Goal: Check status

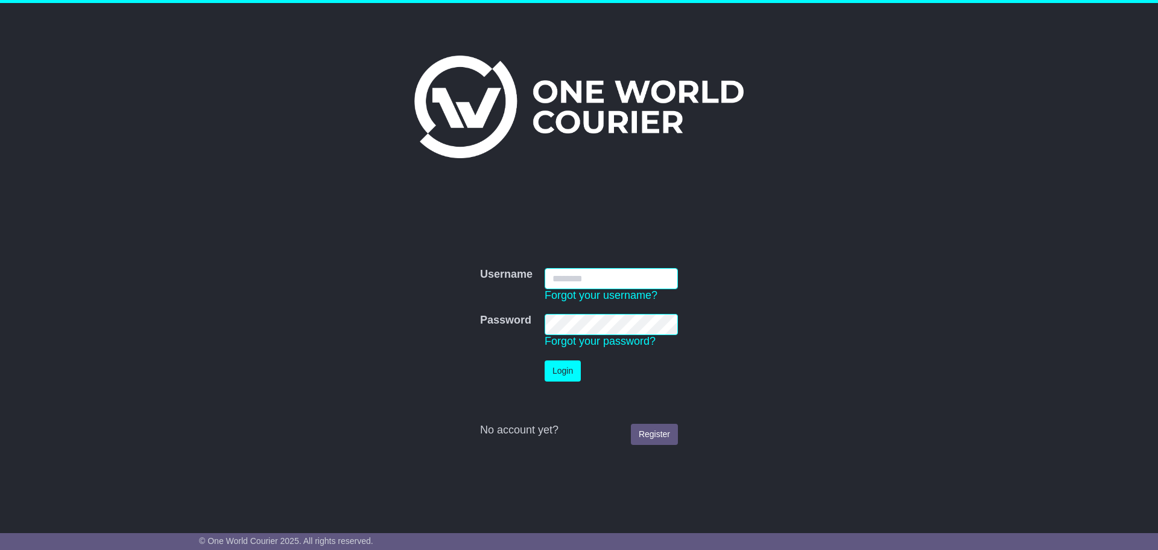
type input "**********"
click at [550, 364] on button "Login" at bounding box center [563, 370] width 36 height 21
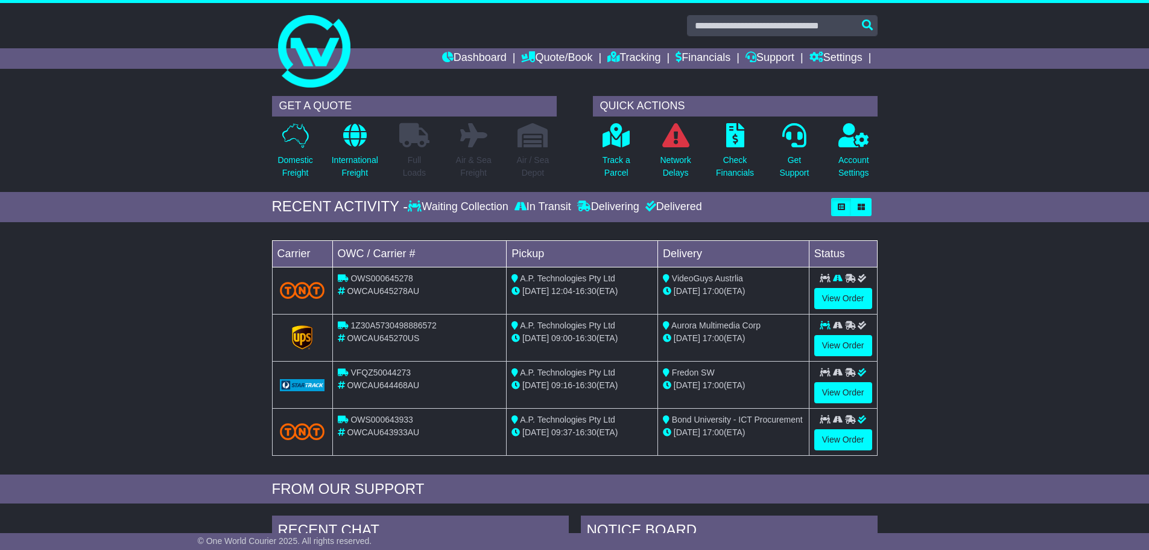
click at [956, 332] on div "Loading... No bookings found Carrier OWC / Carrier # Pickup Delivery Status OWS…" at bounding box center [574, 351] width 1149 height 246
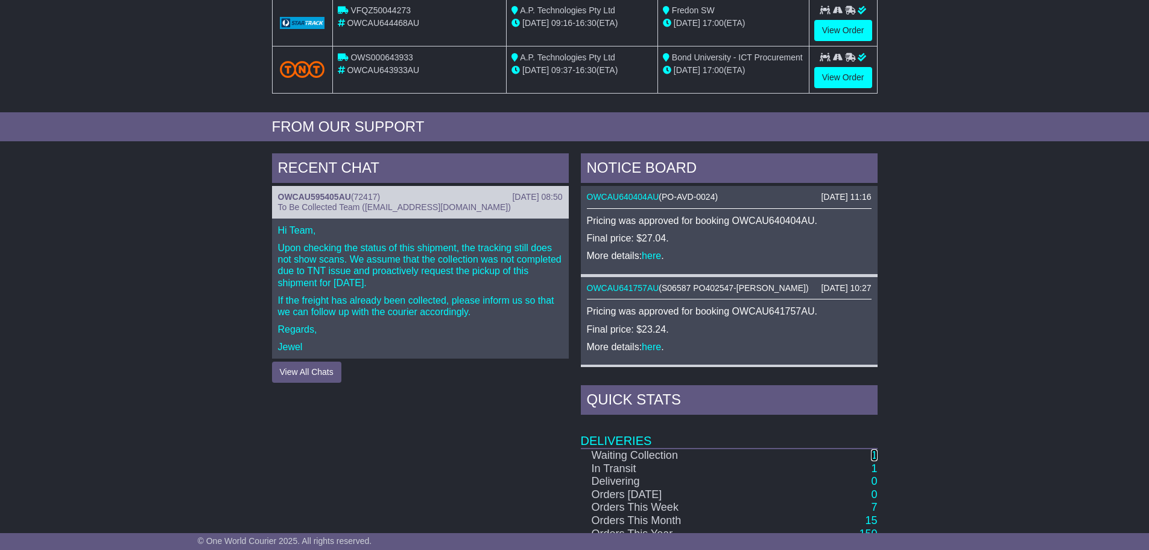
click at [874, 453] on link "1" at bounding box center [874, 455] width 6 height 12
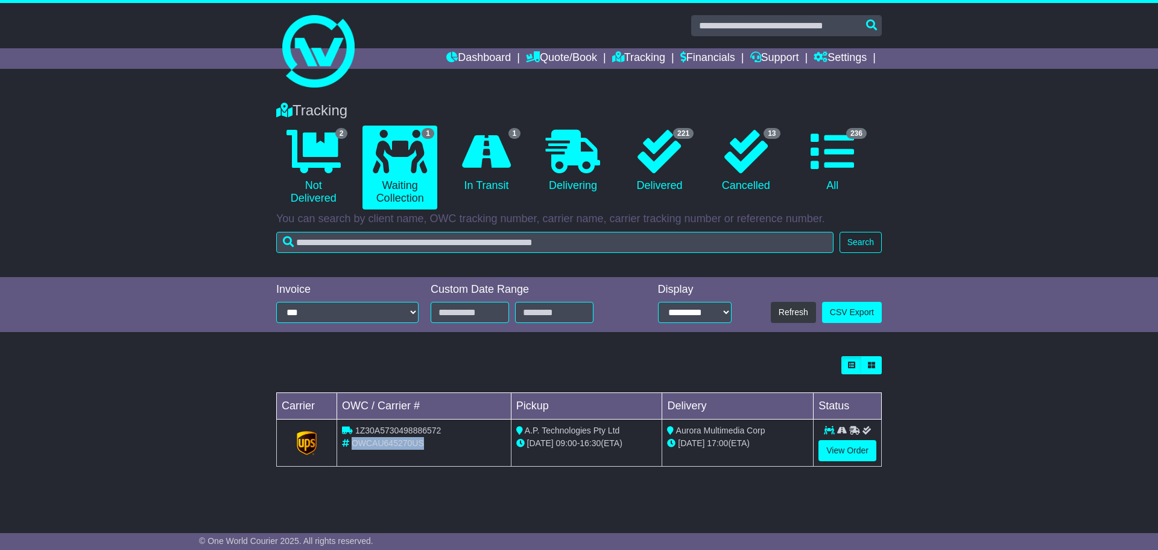
drag, startPoint x: 424, startPoint y: 441, endPoint x: 352, endPoint y: 439, distance: 71.8
click at [352, 439] on div "OWCAU645270US" at bounding box center [424, 443] width 164 height 13
copy span "OWCAU645270US"
click at [631, 63] on link "Tracking" at bounding box center [638, 58] width 53 height 21
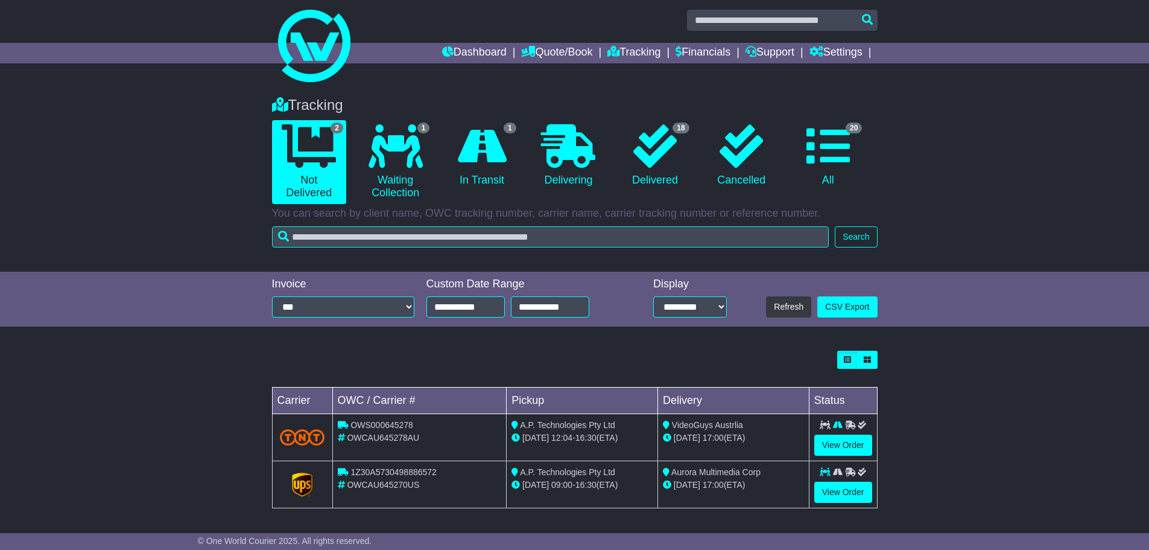
scroll to position [7, 0]
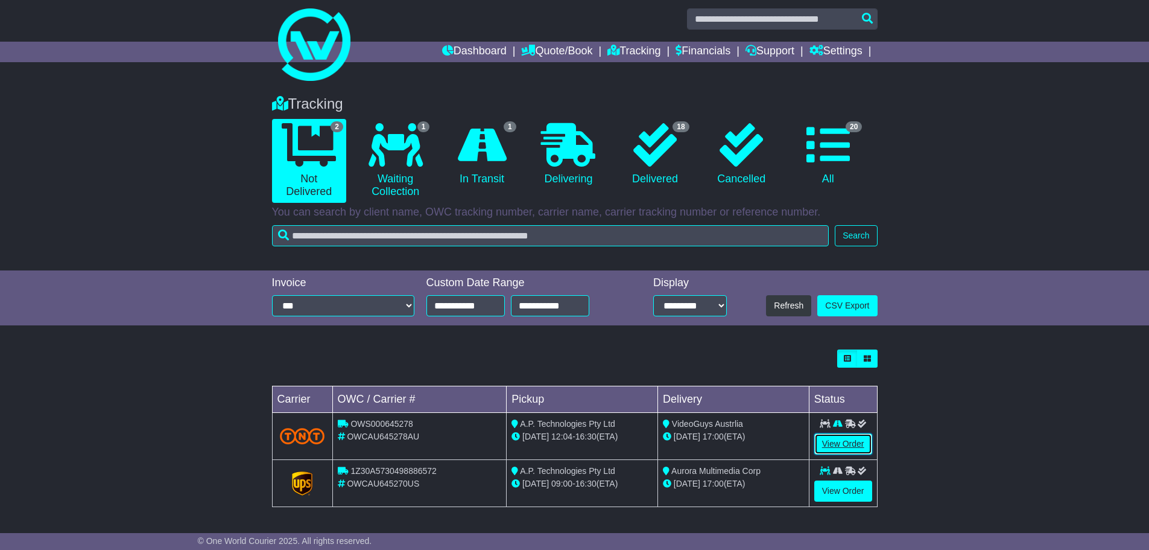
click at [840, 443] on link "View Order" at bounding box center [844, 443] width 58 height 21
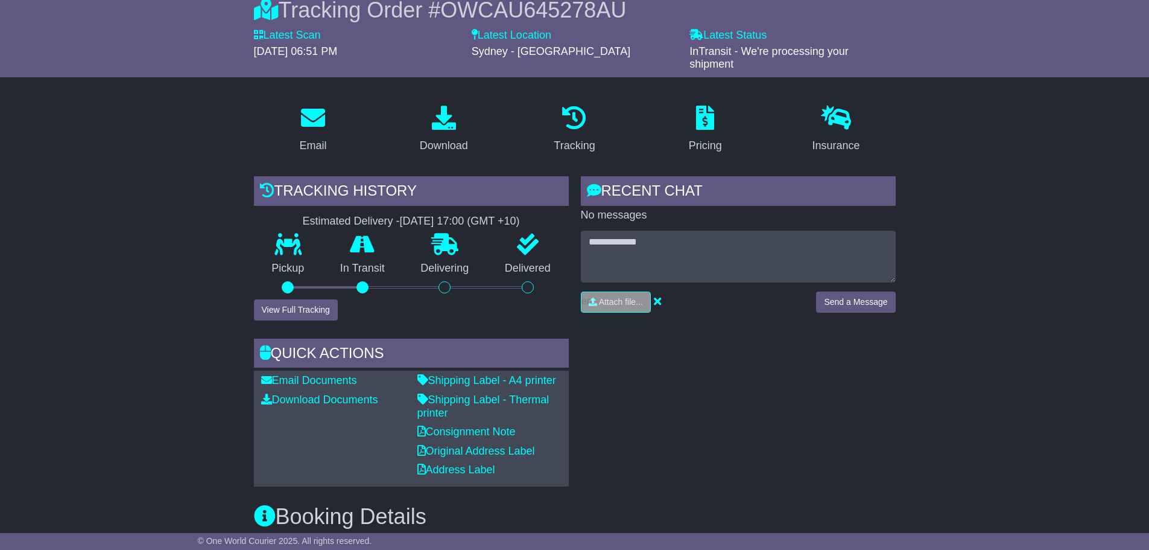
scroll to position [121, 0]
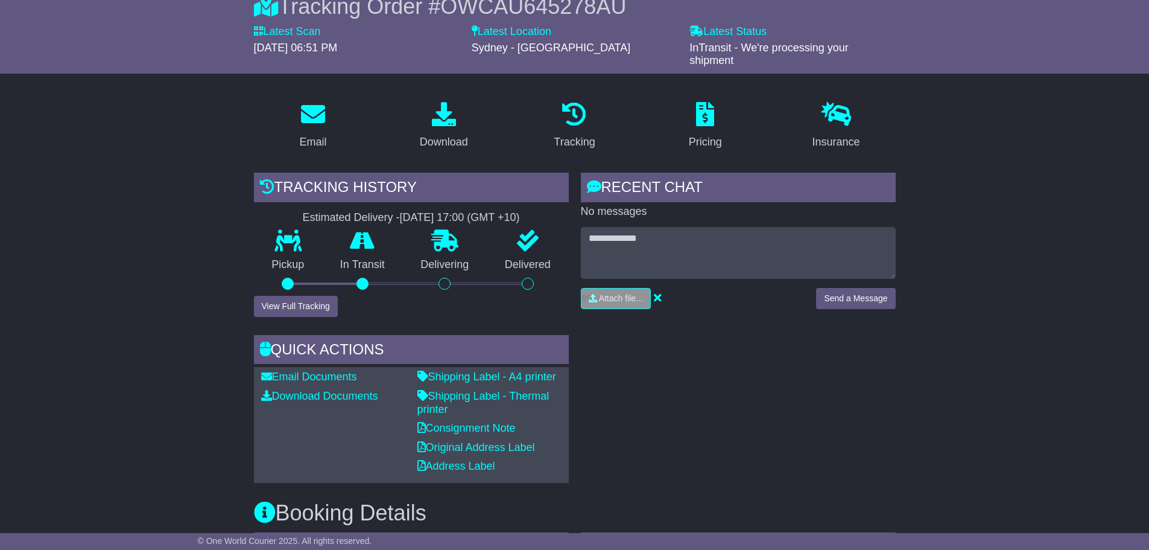
click at [381, 247] on p at bounding box center [362, 241] width 81 height 22
drag, startPoint x: 310, startPoint y: 307, endPoint x: 282, endPoint y: 303, distance: 28.0
click at [282, 303] on button "View Full Tracking" at bounding box center [296, 306] width 84 height 21
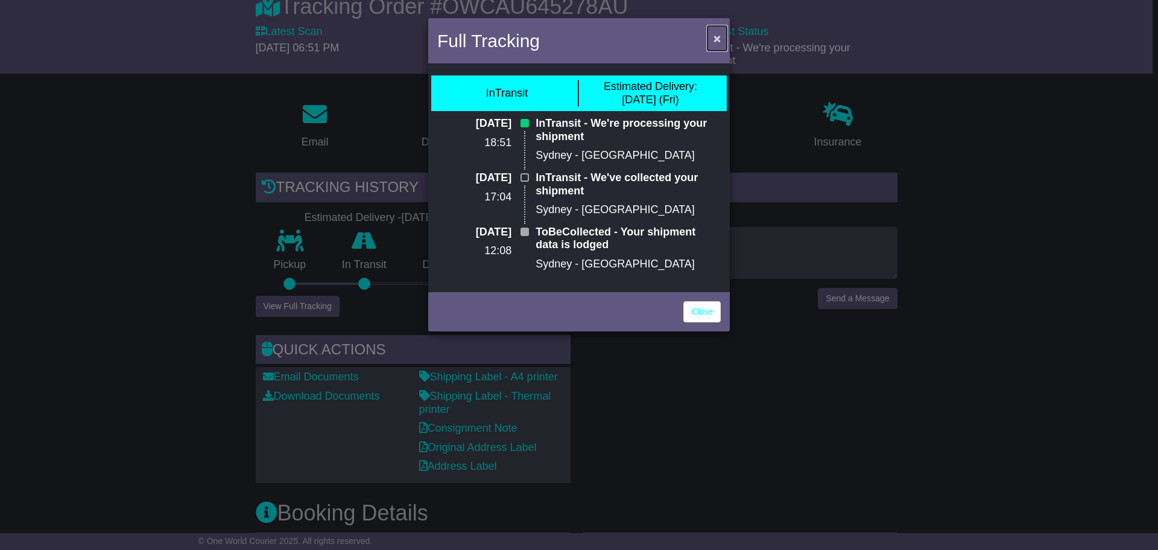
drag, startPoint x: 716, startPoint y: 36, endPoint x: 713, endPoint y: 42, distance: 6.2
click at [714, 36] on span "×" at bounding box center [717, 38] width 7 height 14
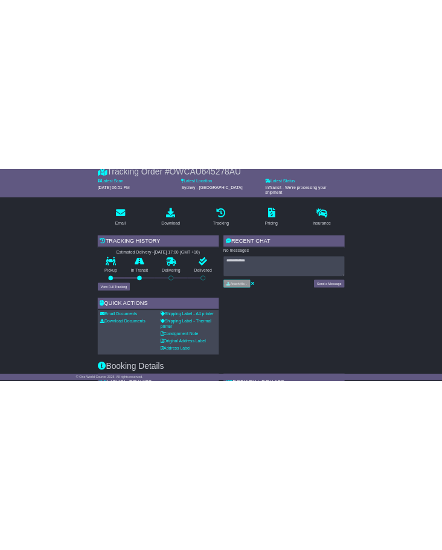
scroll to position [141, 0]
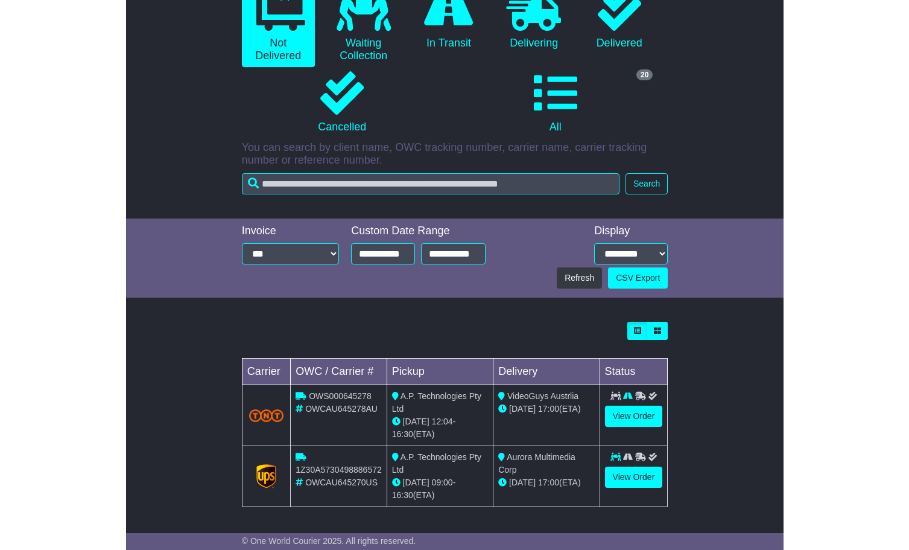
scroll to position [7, 0]
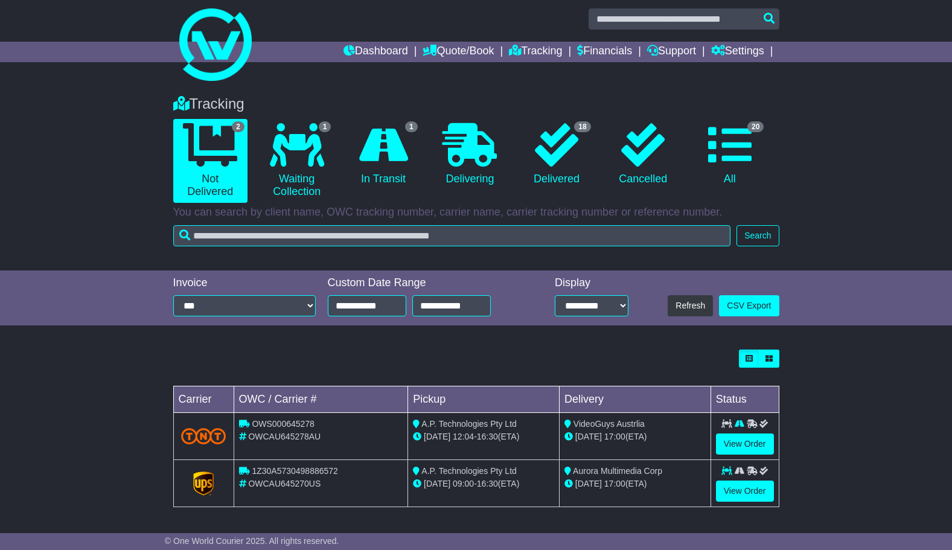
click at [255, 367] on div "Loading... No bookings found Carrier OWC / Carrier # Pickup Delivery Status OWS…" at bounding box center [476, 427] width 606 height 157
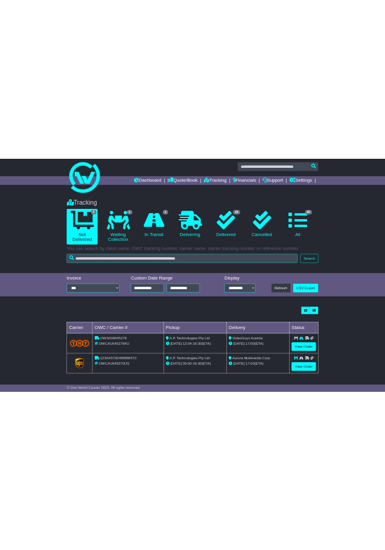
scroll to position [17, 0]
